Goal: Transaction & Acquisition: Book appointment/travel/reservation

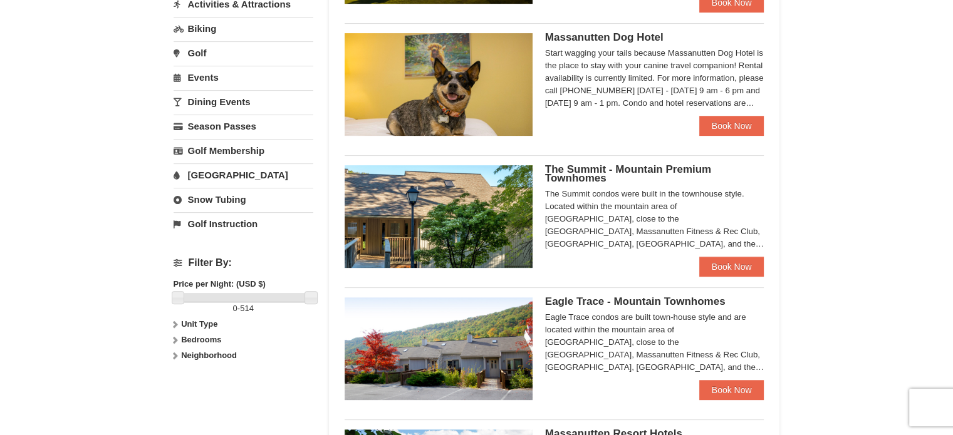
scroll to position [381, 0]
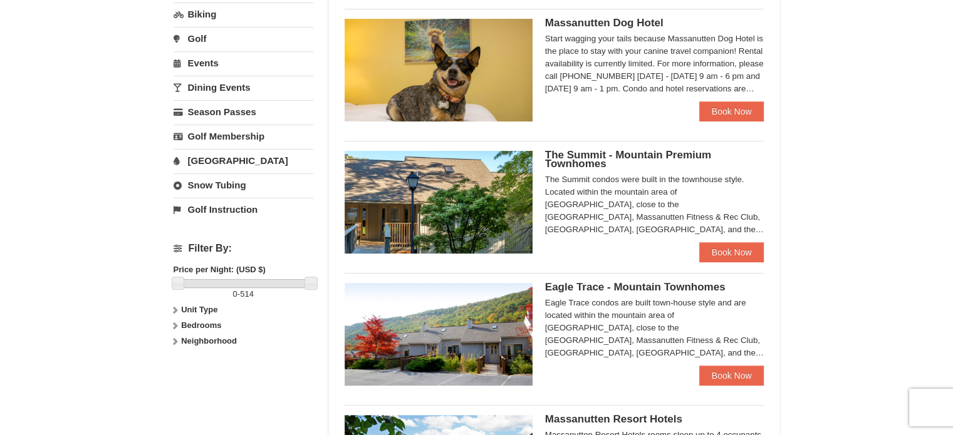
click at [838, 150] on div "× Categories Map List Filter My Itinerary Questions? 1-540-289-9441 Lodging Arr…" at bounding box center [476, 183] width 953 height 1041
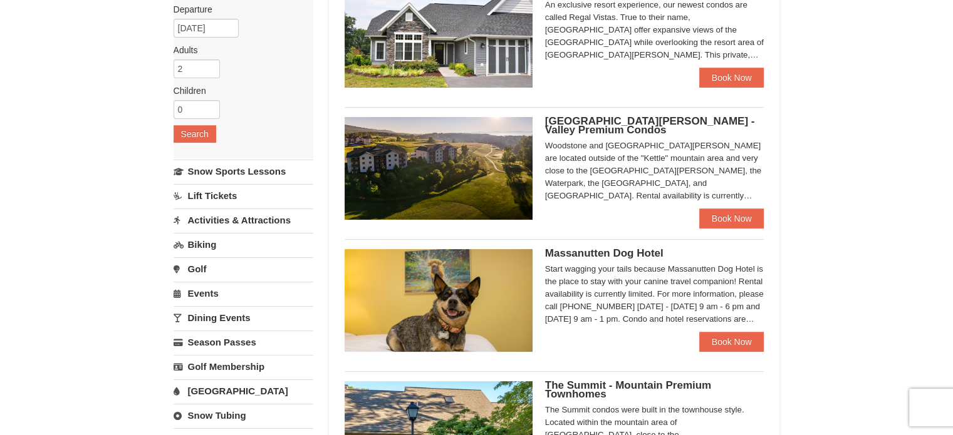
scroll to position [531, 0]
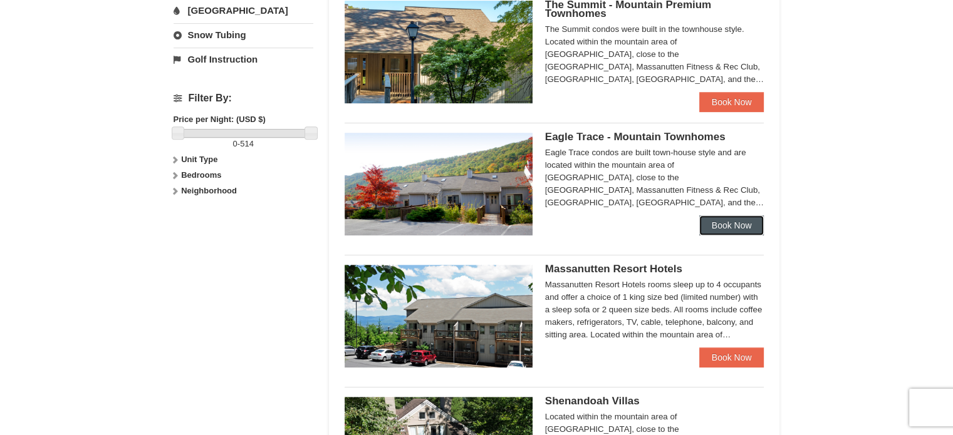
click at [729, 219] on link "Book Now" at bounding box center [731, 225] width 65 height 20
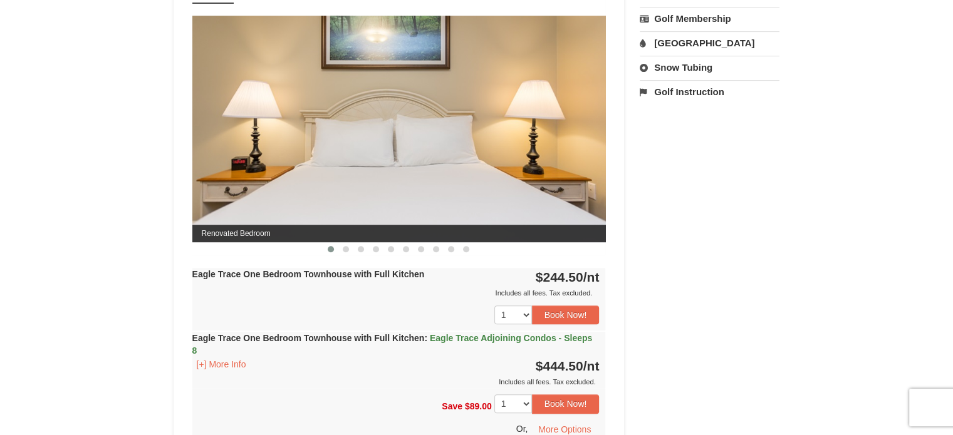
scroll to position [564, 0]
